Goal: Navigation & Orientation: Find specific page/section

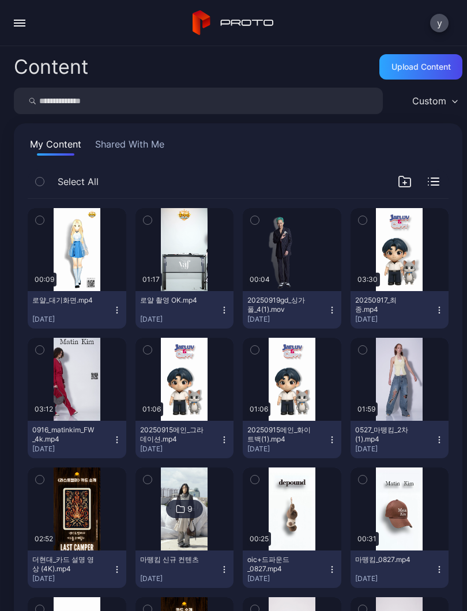
click at [22, 21] on button "button" at bounding box center [19, 23] width 23 height 23
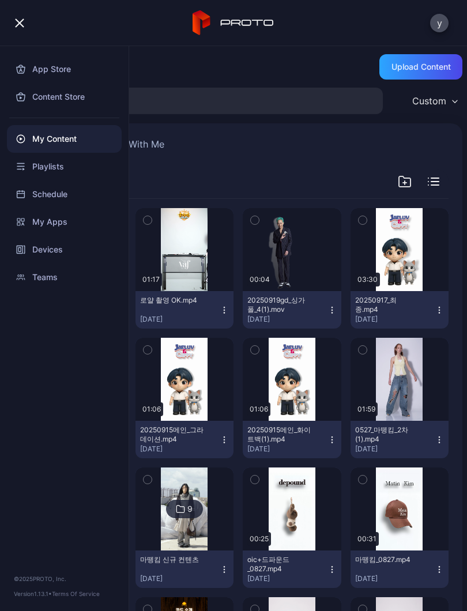
click at [84, 169] on div "Playlists" at bounding box center [64, 167] width 115 height 28
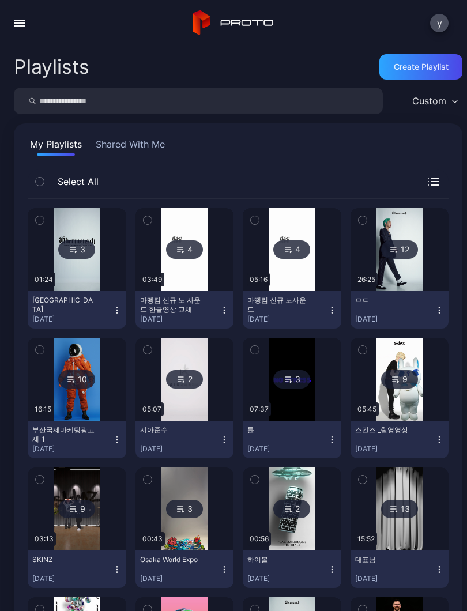
click at [6, 21] on div "y" at bounding box center [233, 23] width 467 height 46
click at [29, 25] on button "button" at bounding box center [19, 23] width 23 height 23
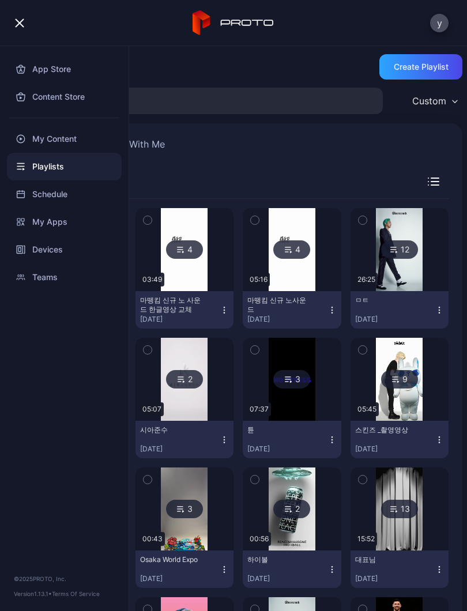
click at [90, 251] on div "Devices" at bounding box center [64, 250] width 115 height 28
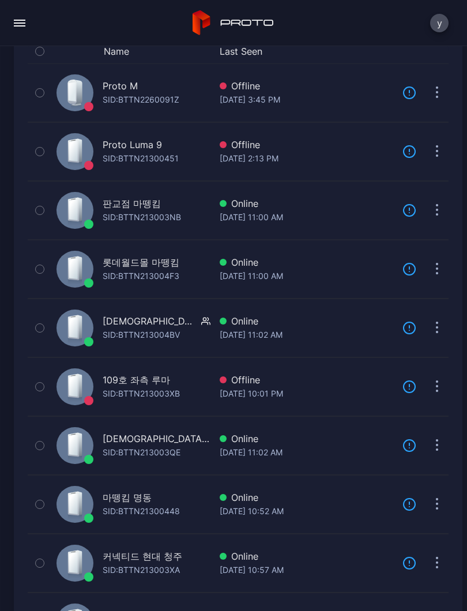
scroll to position [178, 0]
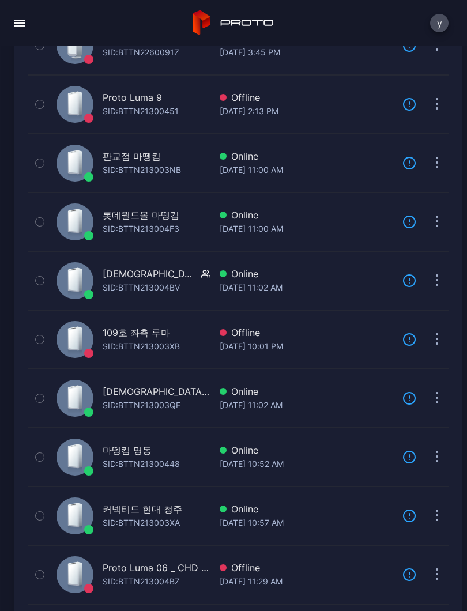
click at [260, 474] on div "마뗑킴 명동 SID: BTTN21300448 Online [DATE] 10:52 AM Update" at bounding box center [238, 457] width 421 height 53
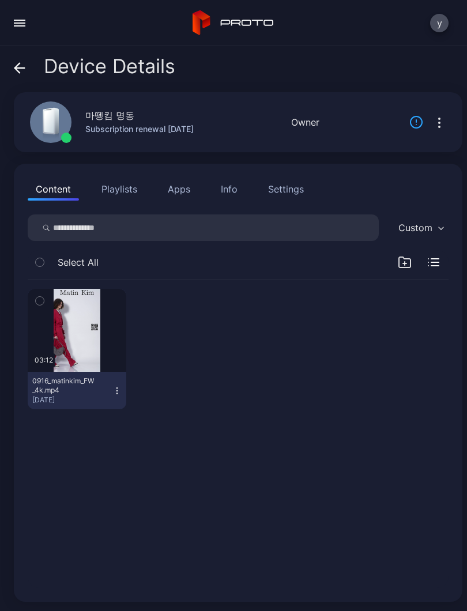
click at [33, 296] on button "button" at bounding box center [40, 301] width 24 height 24
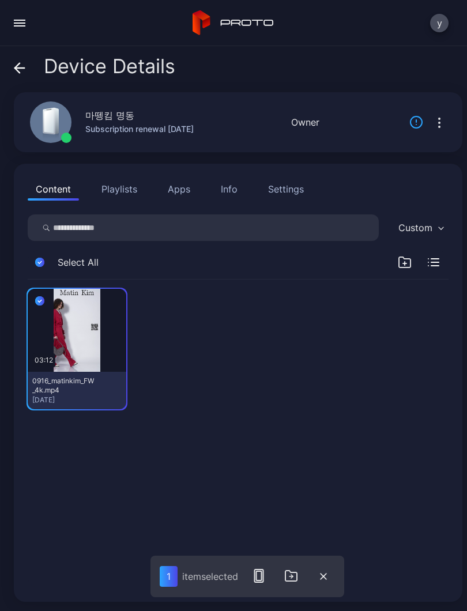
click at [325, 574] on icon "button" at bounding box center [323, 576] width 7 height 7
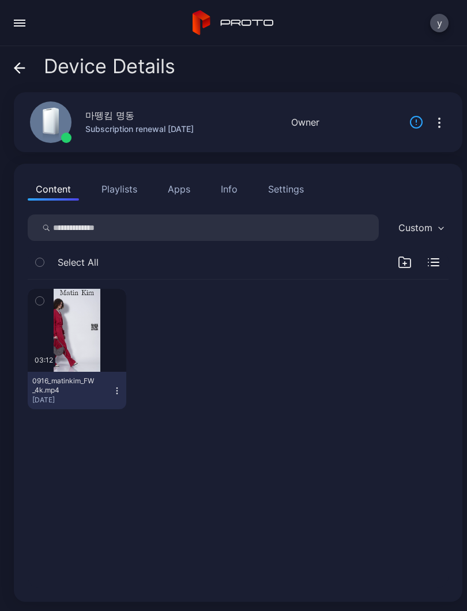
click at [0, 0] on div "button" at bounding box center [0, 0] width 0 height 0
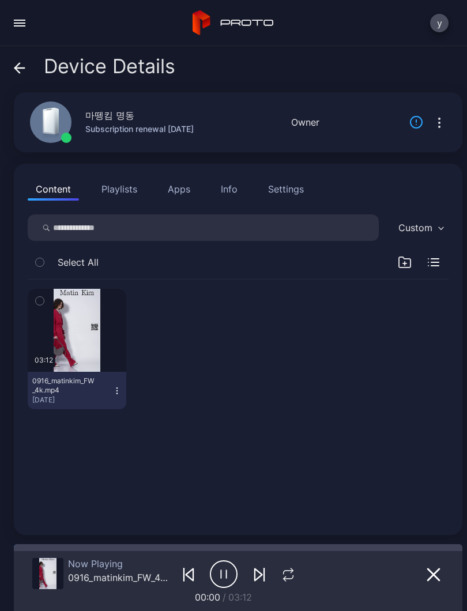
click at [82, 316] on button "button" at bounding box center [77, 330] width 99 height 83
click at [287, 572] on icon "button" at bounding box center [288, 575] width 15 height 14
click at [289, 575] on icon "button" at bounding box center [288, 574] width 12 height 12
